Goal: Information Seeking & Learning: Understand process/instructions

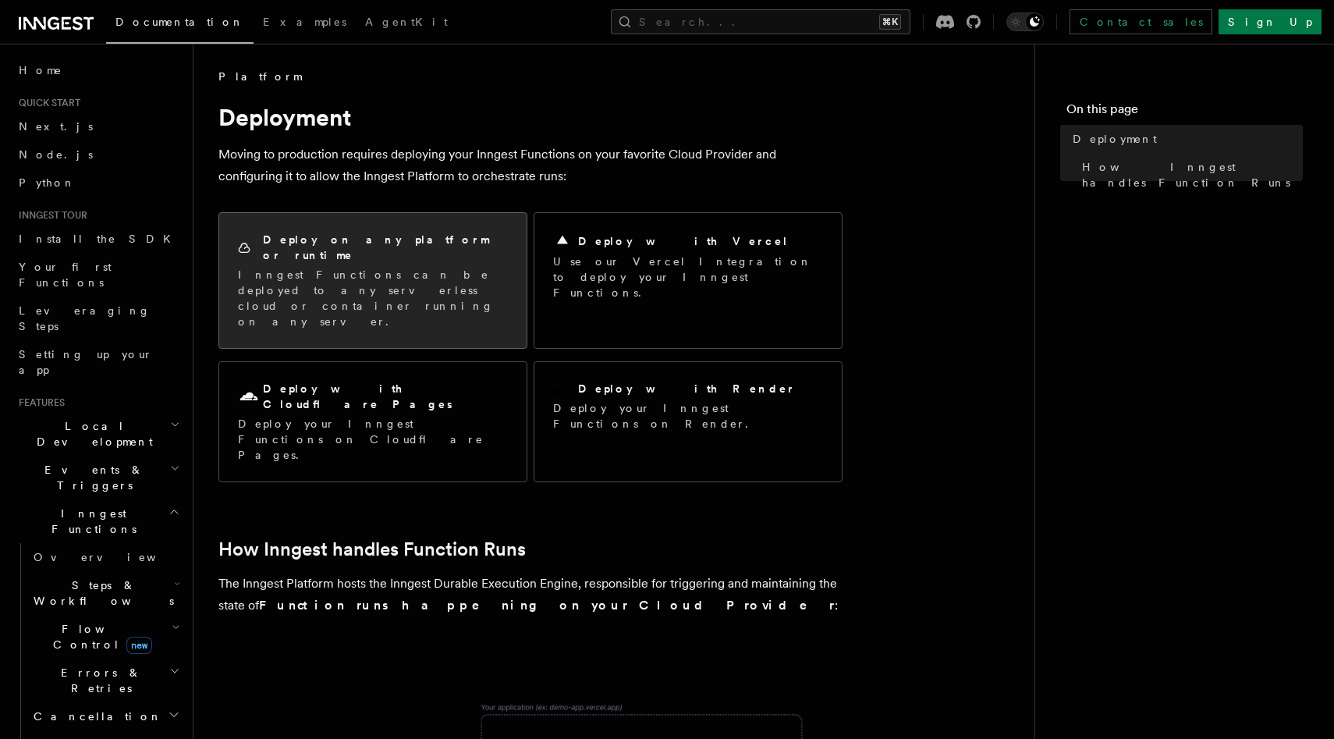
click at [377, 267] on p "Inngest Functions can be deployed to any serverless cloud or container running …" at bounding box center [373, 298] width 270 height 62
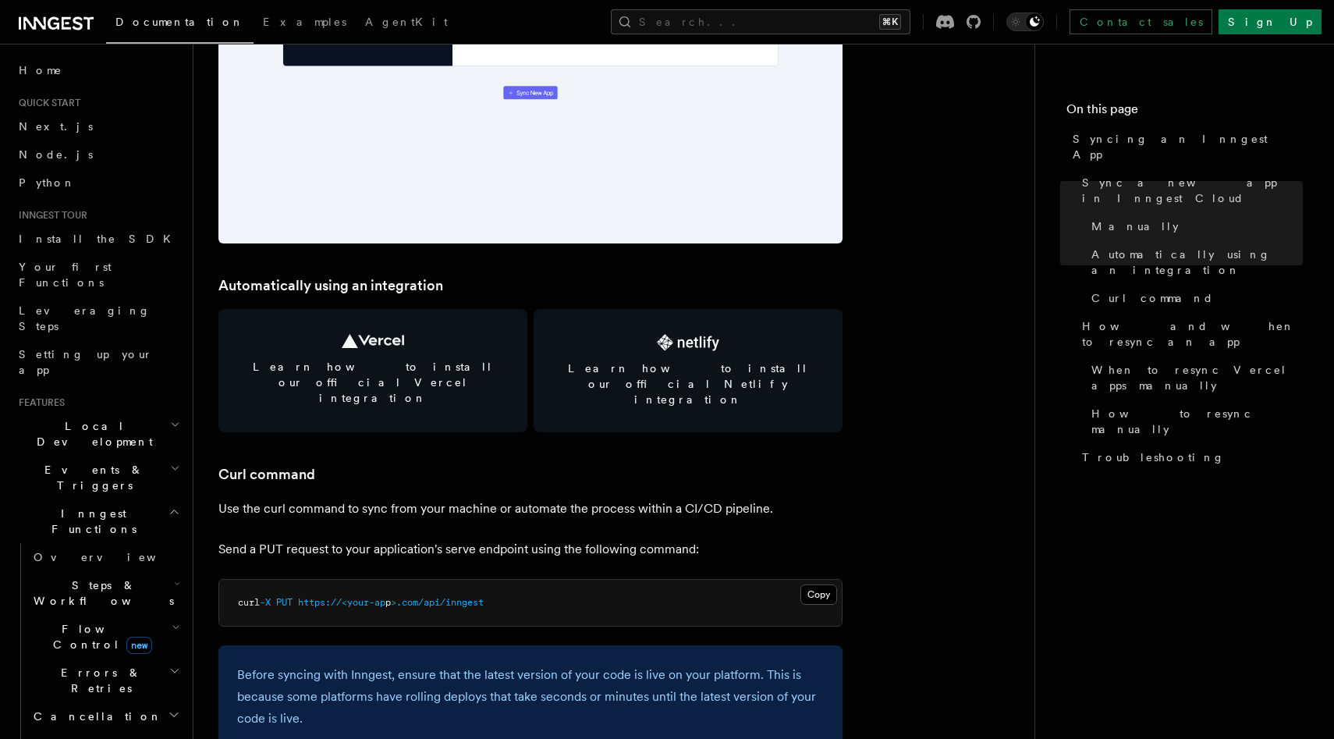
scroll to position [1968, 0]
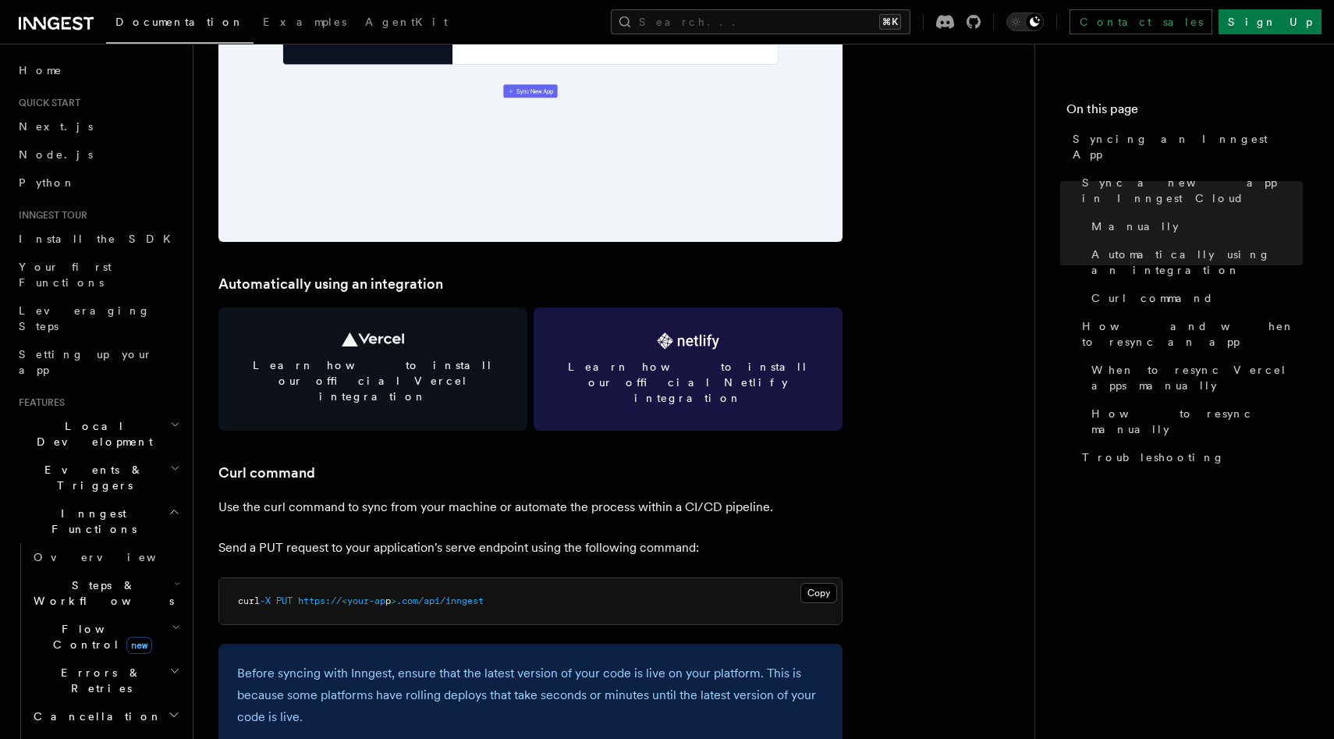
click at [691, 353] on link "Learn how to install our official Netlify integration" at bounding box center [688, 368] width 309 height 123
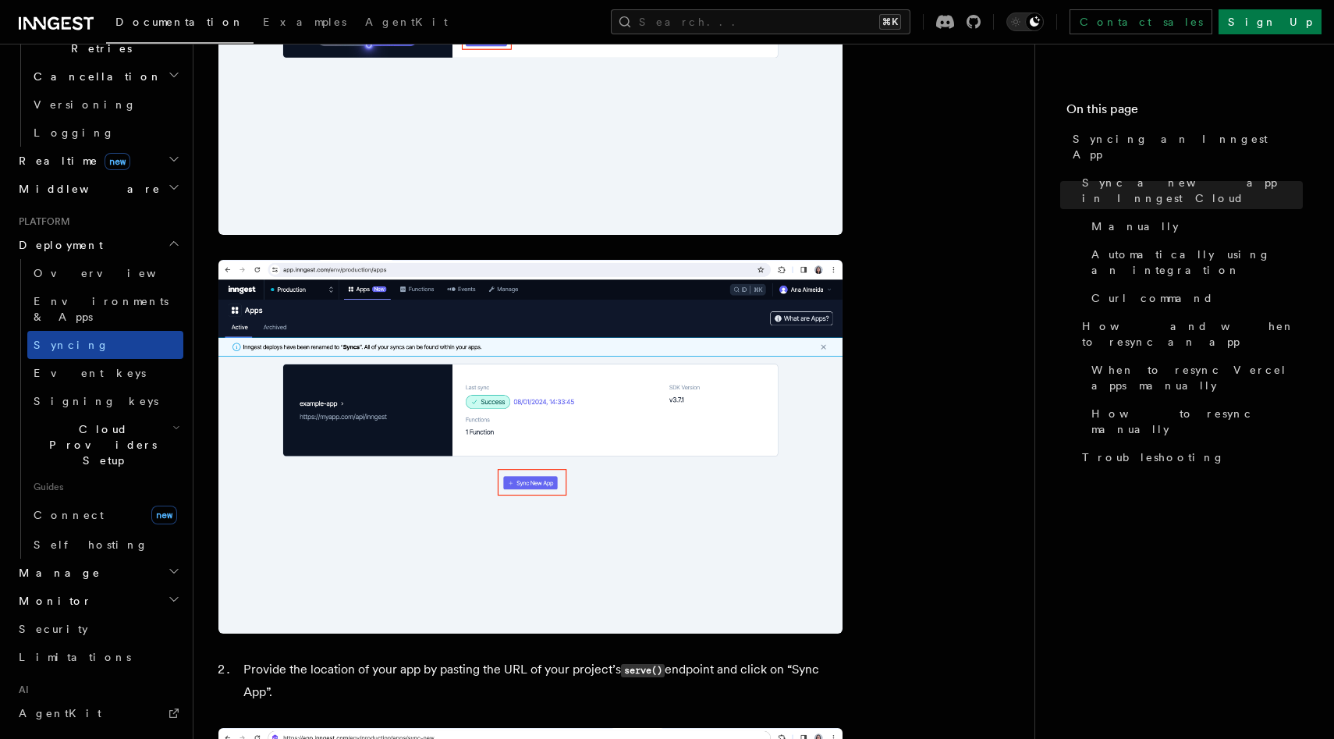
scroll to position [619, 0]
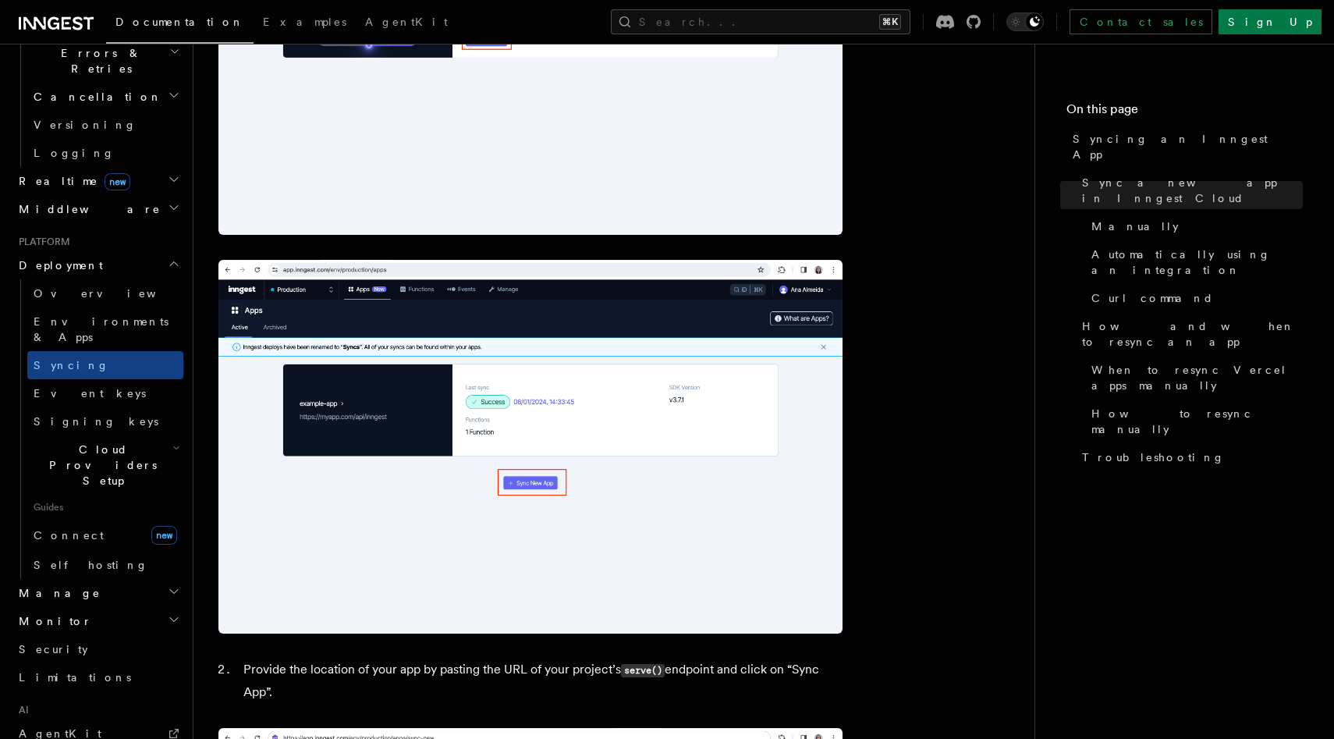
click at [172, 442] on icon "button" at bounding box center [176, 448] width 8 height 12
click at [68, 546] on span "Netlify" at bounding box center [80, 552] width 64 height 12
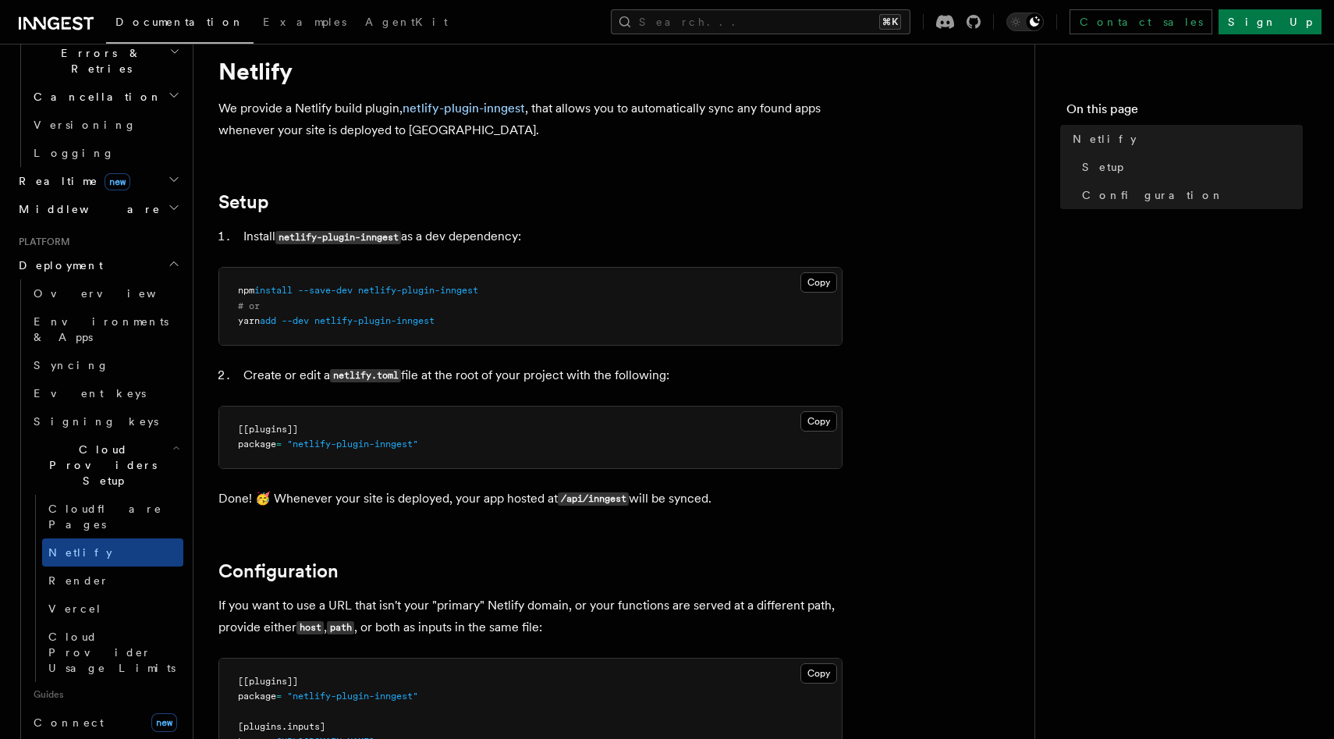
scroll to position [62, 0]
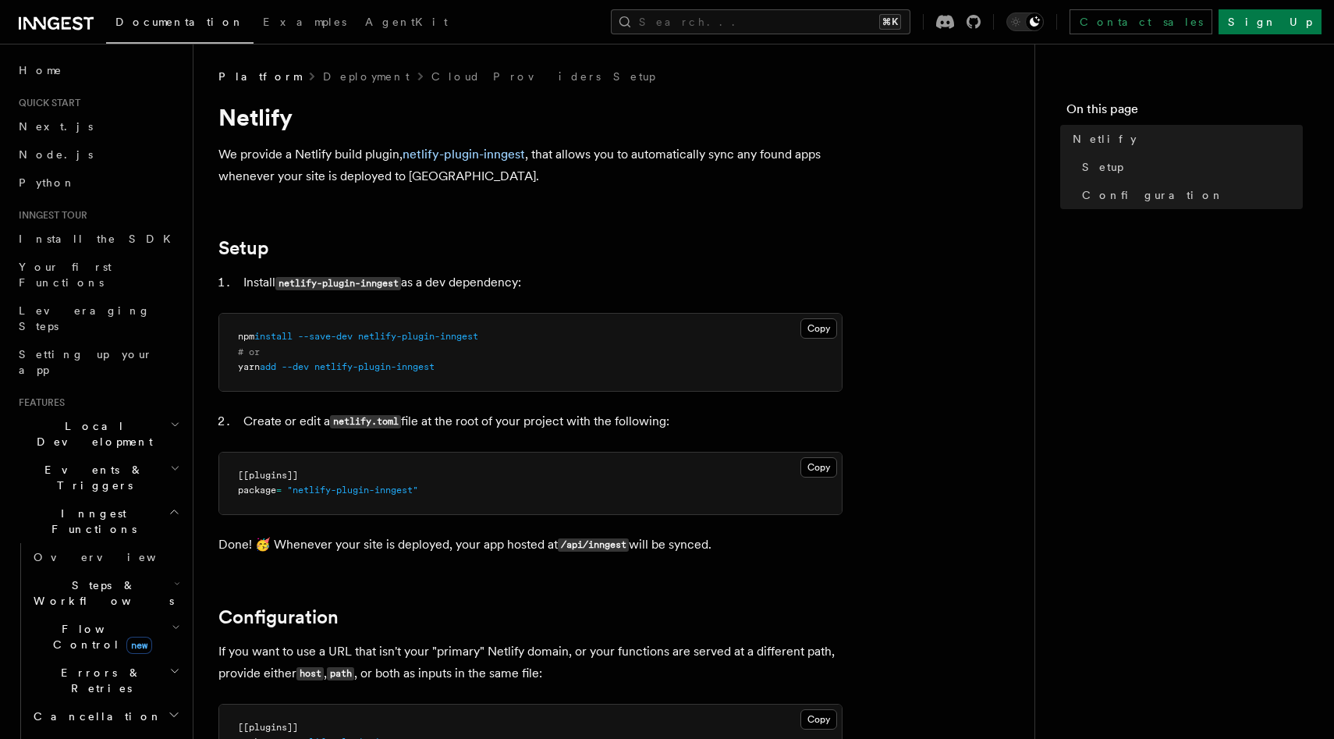
click at [75, 418] on span "Local Development" at bounding box center [91, 433] width 158 height 31
click at [159, 412] on h2 "Local Development" at bounding box center [97, 434] width 171 height 44
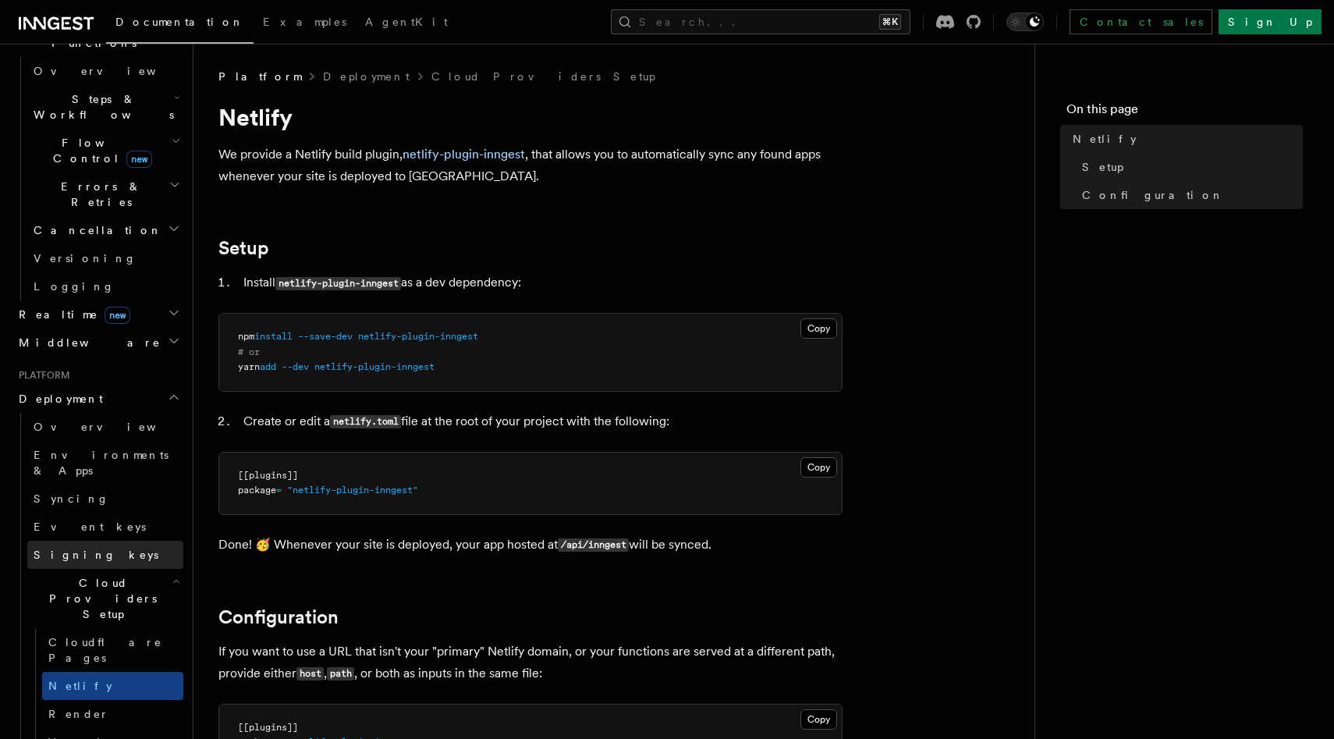
scroll to position [485, 0]
click at [68, 736] on span "Vercel" at bounding box center [75, 742] width 54 height 12
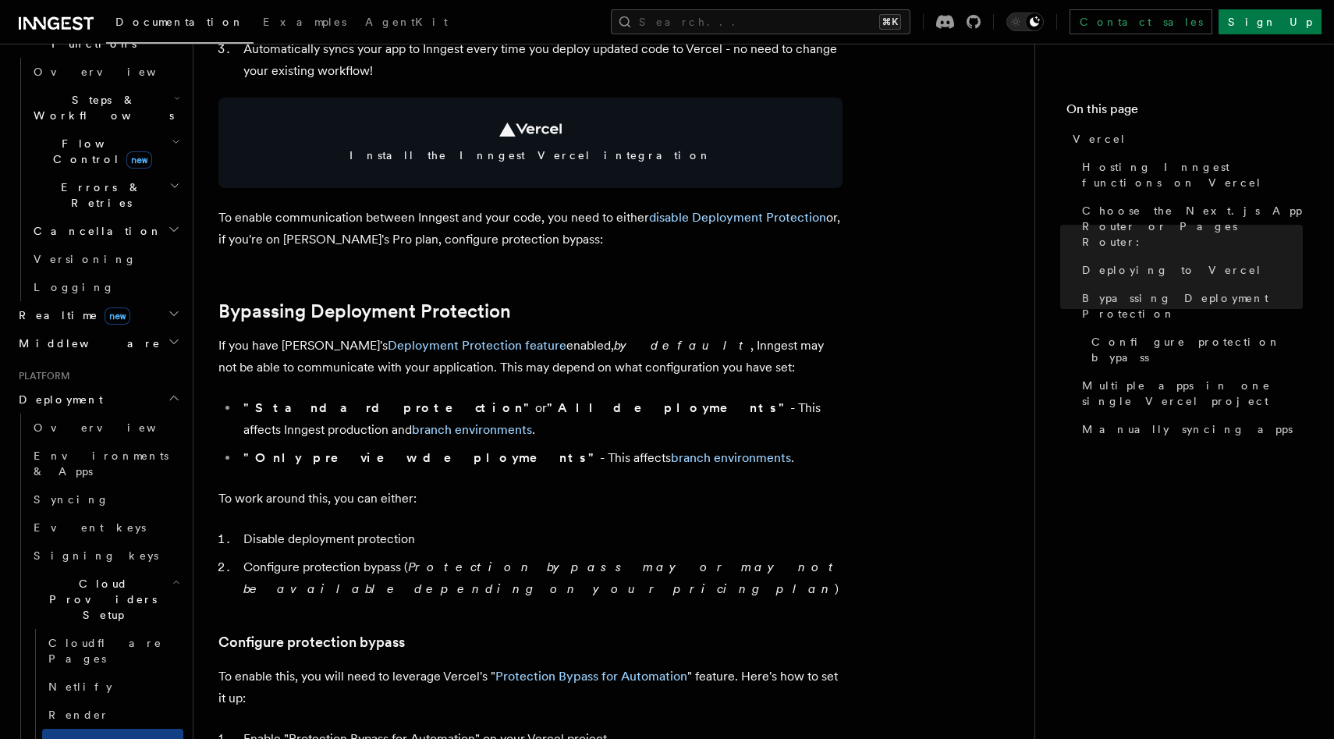
scroll to position [930, 0]
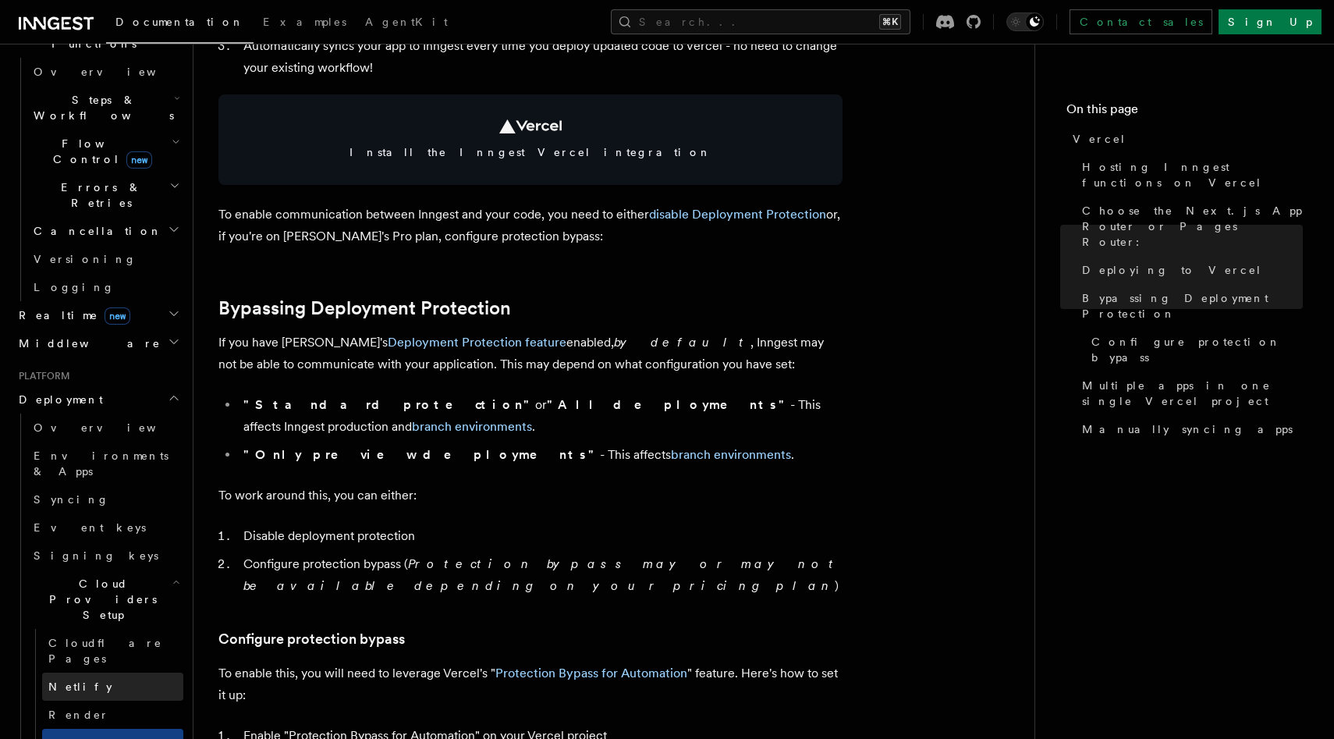
click at [82, 673] on link "Netlify" at bounding box center [112, 687] width 141 height 28
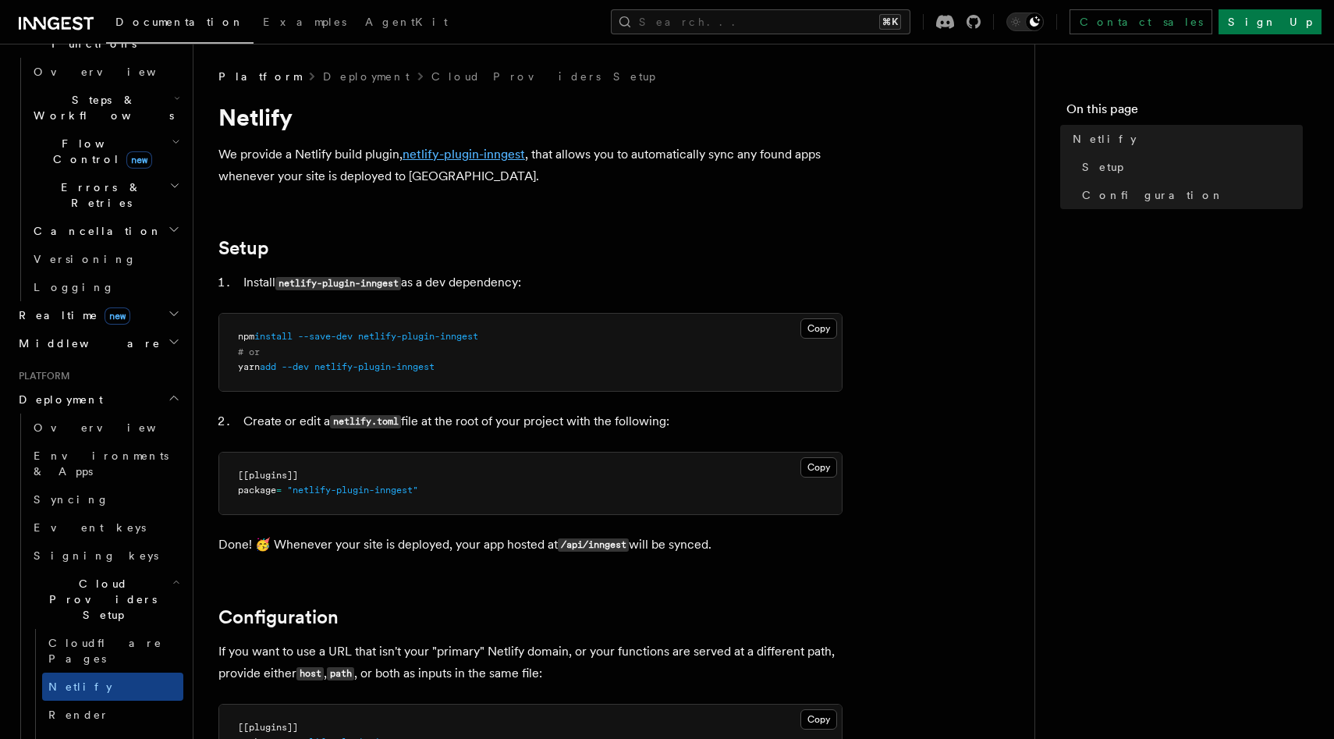
click at [476, 156] on link "netlify-plugin-inngest" at bounding box center [464, 154] width 122 height 15
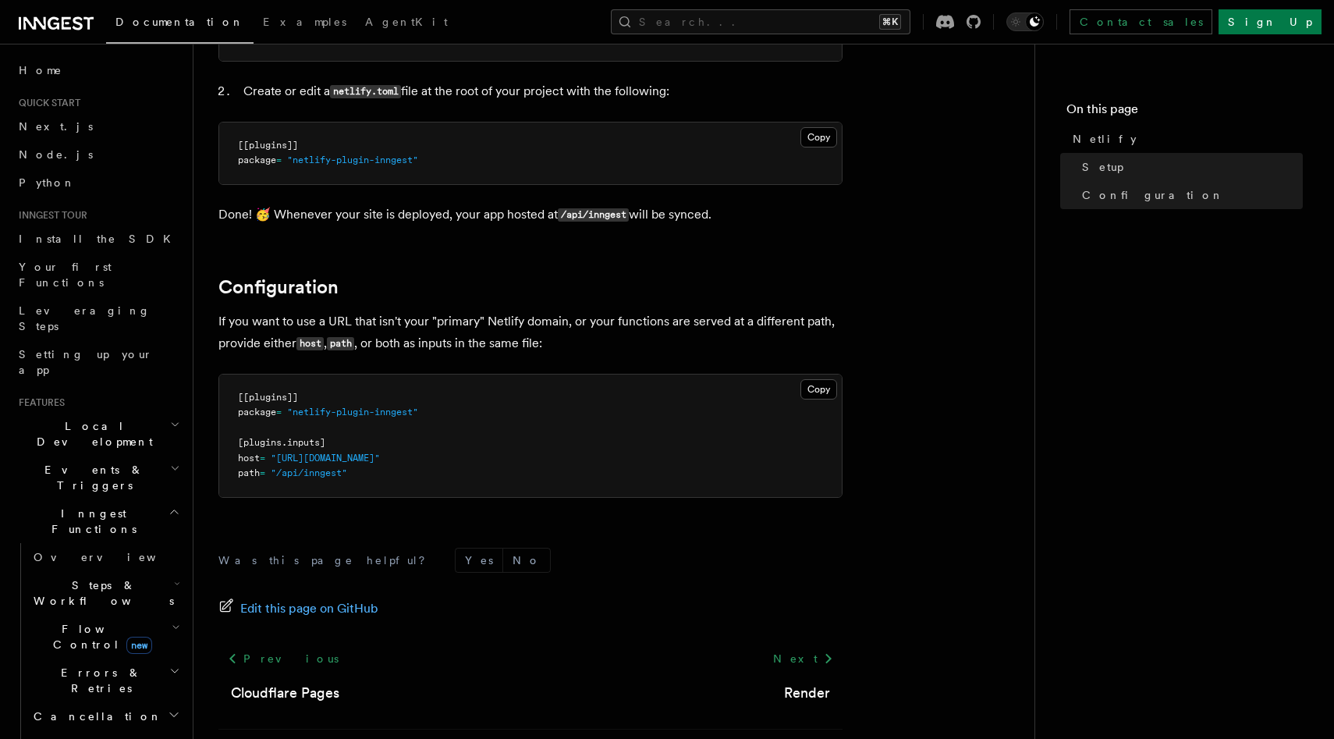
scroll to position [342, 0]
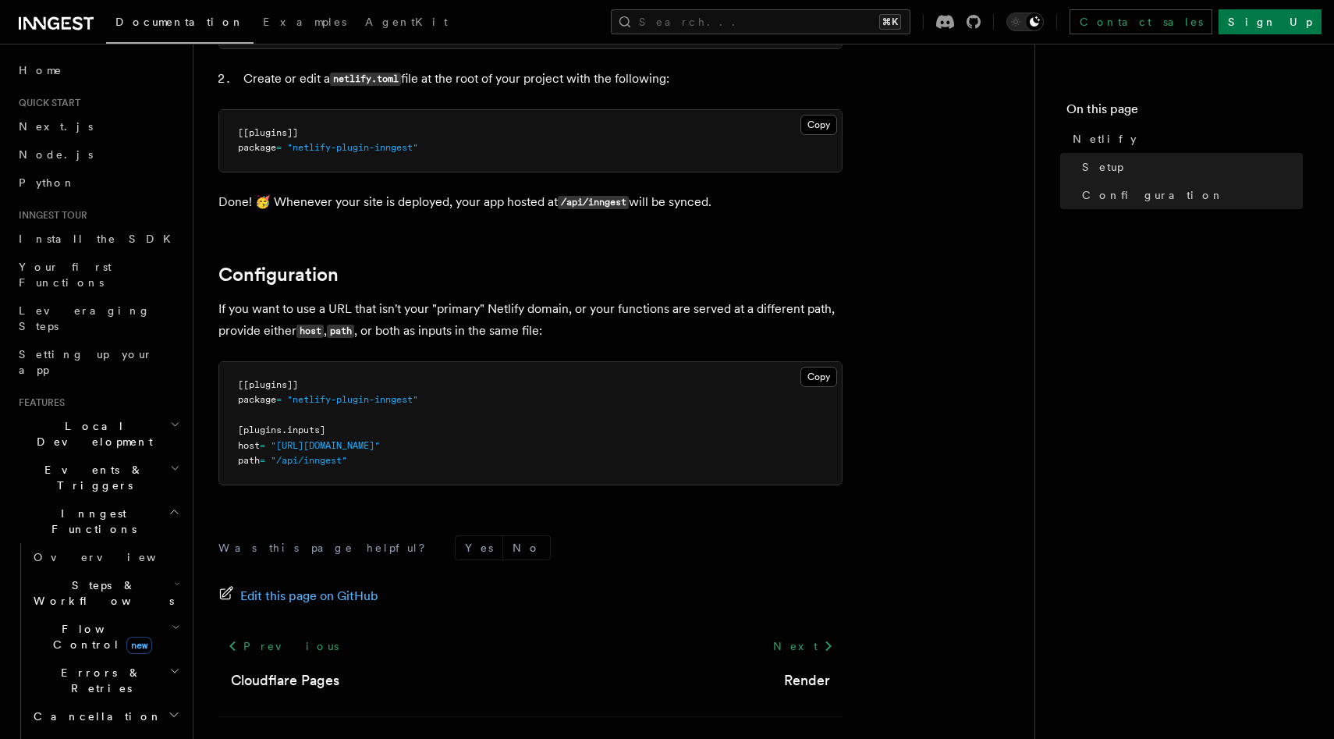
click at [815, 201] on p "Done! 🥳 Whenever your site is deployed, your app hosted at /api/inngest will be…" at bounding box center [530, 202] width 624 height 23
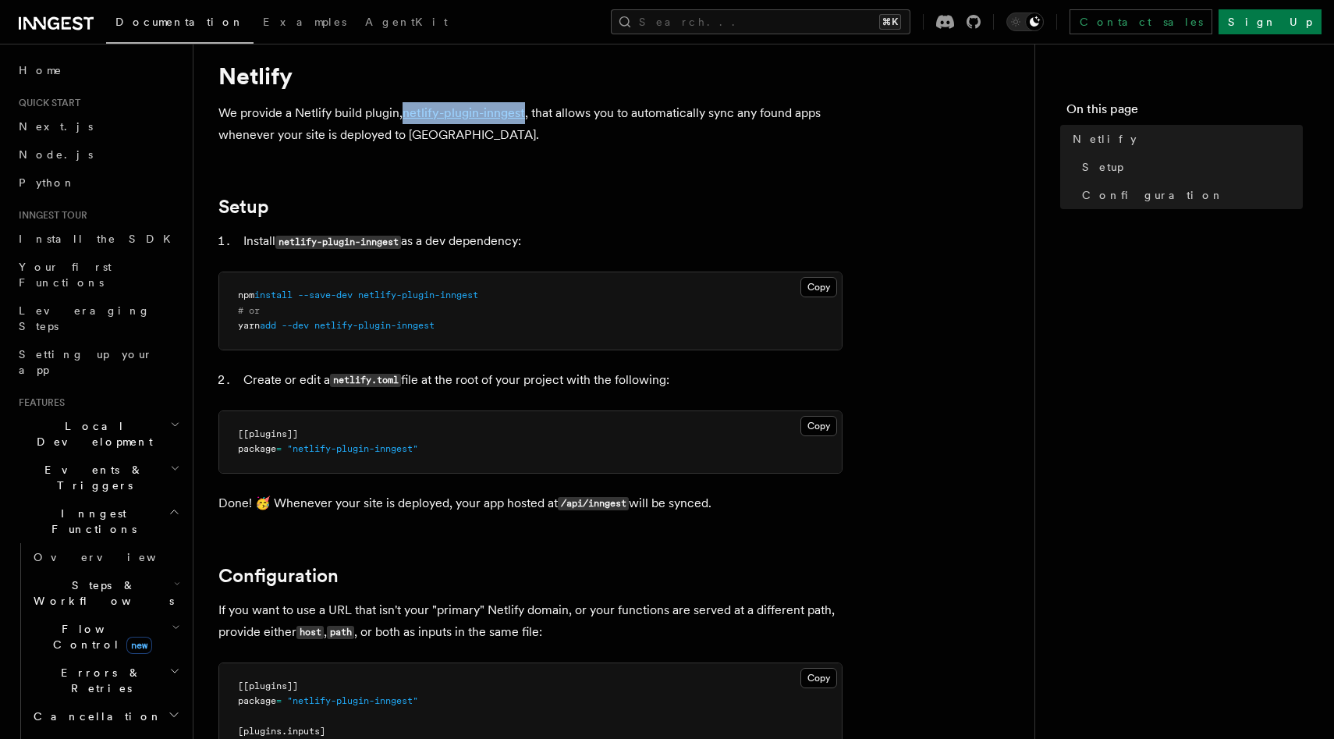
scroll to position [45, 0]
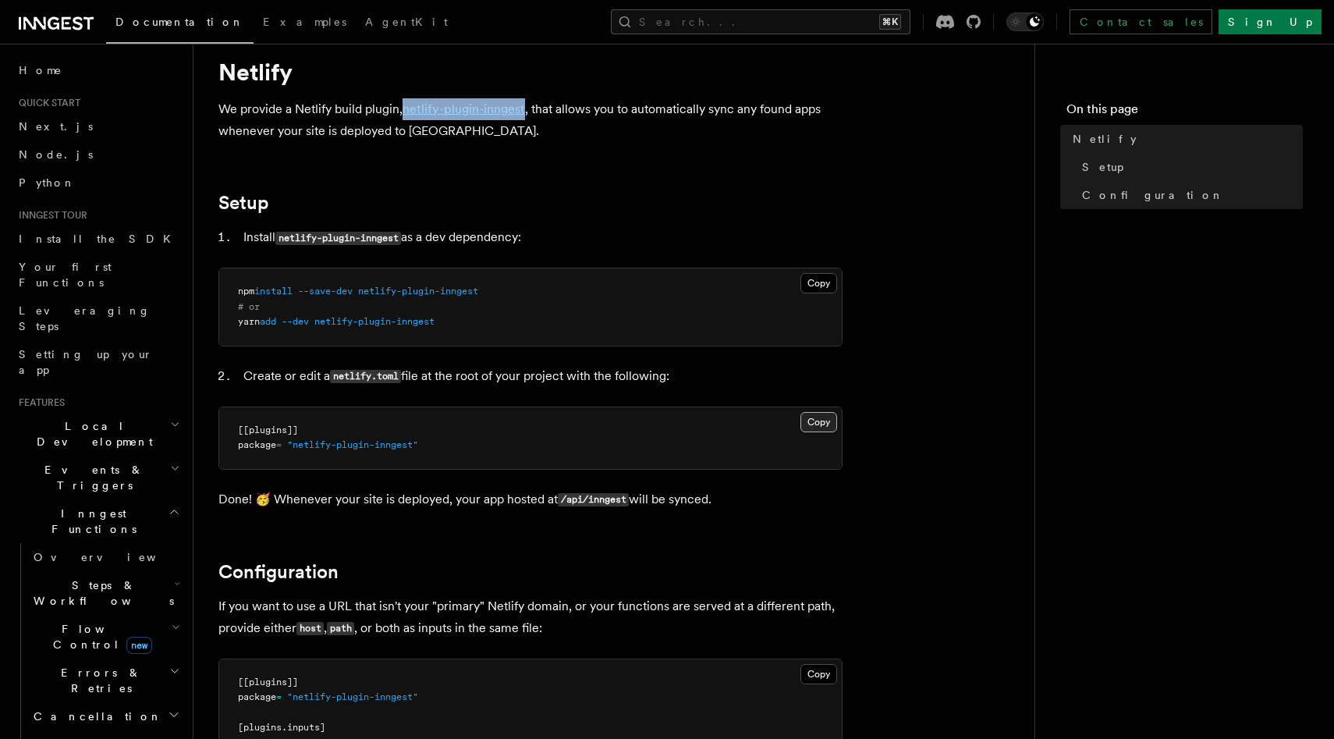
click at [818, 428] on button "Copy Copied" at bounding box center [818, 422] width 37 height 20
click at [926, 90] on article "Platform Deployment Cloud Providers Setup Netlify We provide a Netlify build pl…" at bounding box center [613, 557] width 791 height 1069
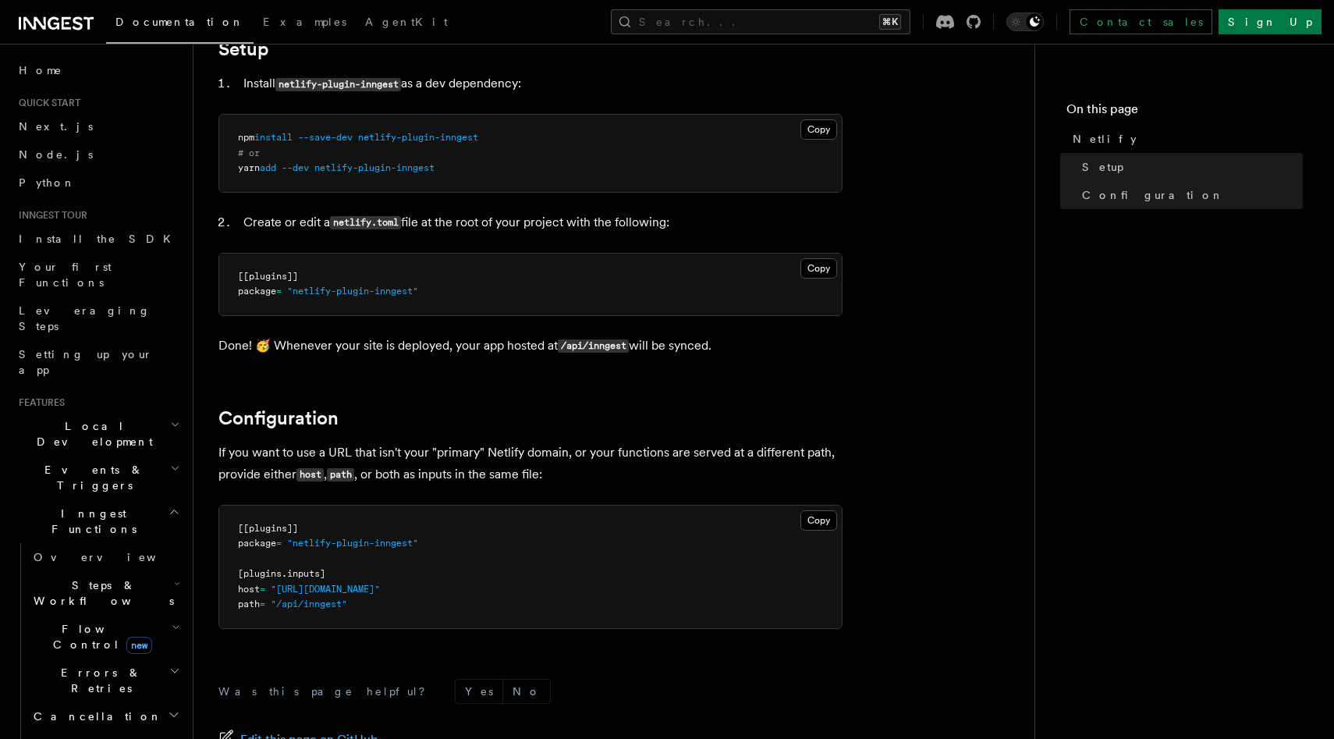
scroll to position [196, 0]
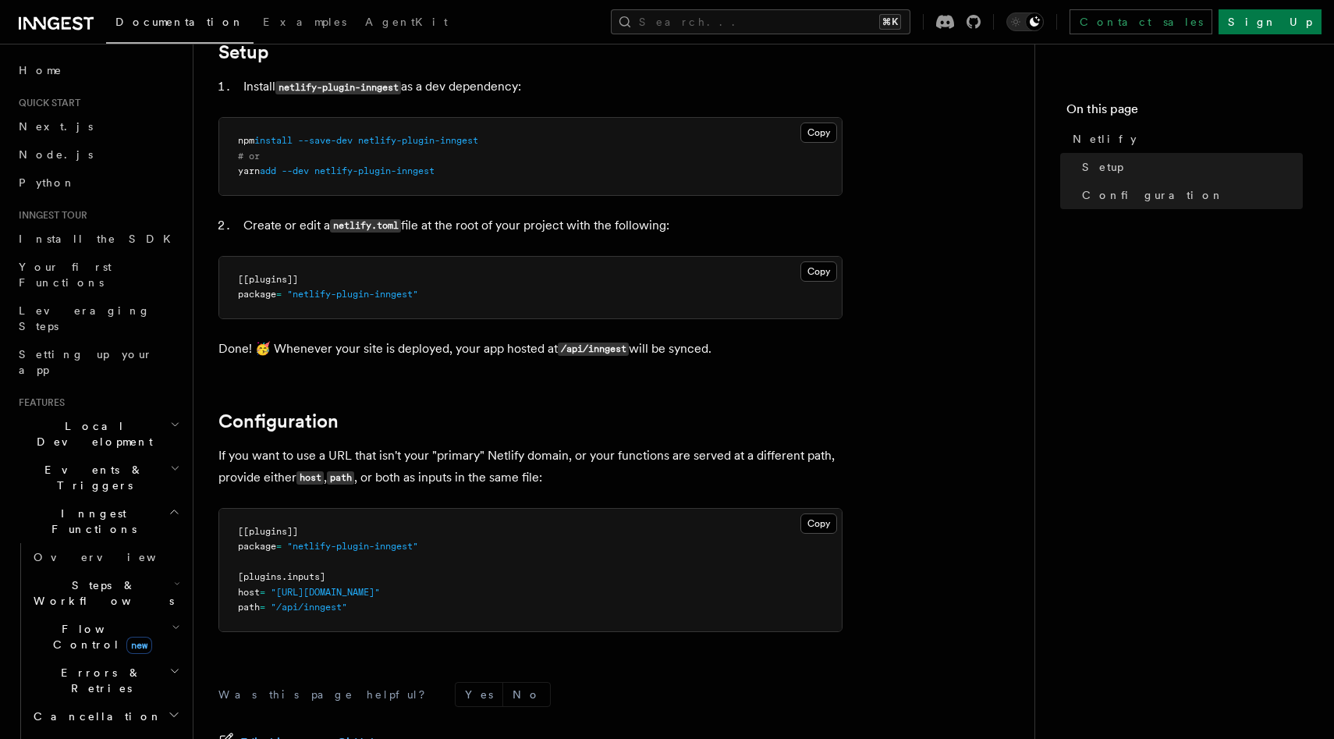
click at [949, 94] on article "Platform Deployment Cloud Providers Setup Netlify We provide a Netlify build pl…" at bounding box center [613, 407] width 791 height 1069
